Goal: Find specific page/section: Find specific page/section

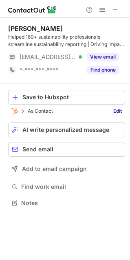
scroll to position [197, 130]
click at [115, 11] on span at bounding box center [115, 10] width 7 height 7
